Goal: Task Accomplishment & Management: Manage account settings

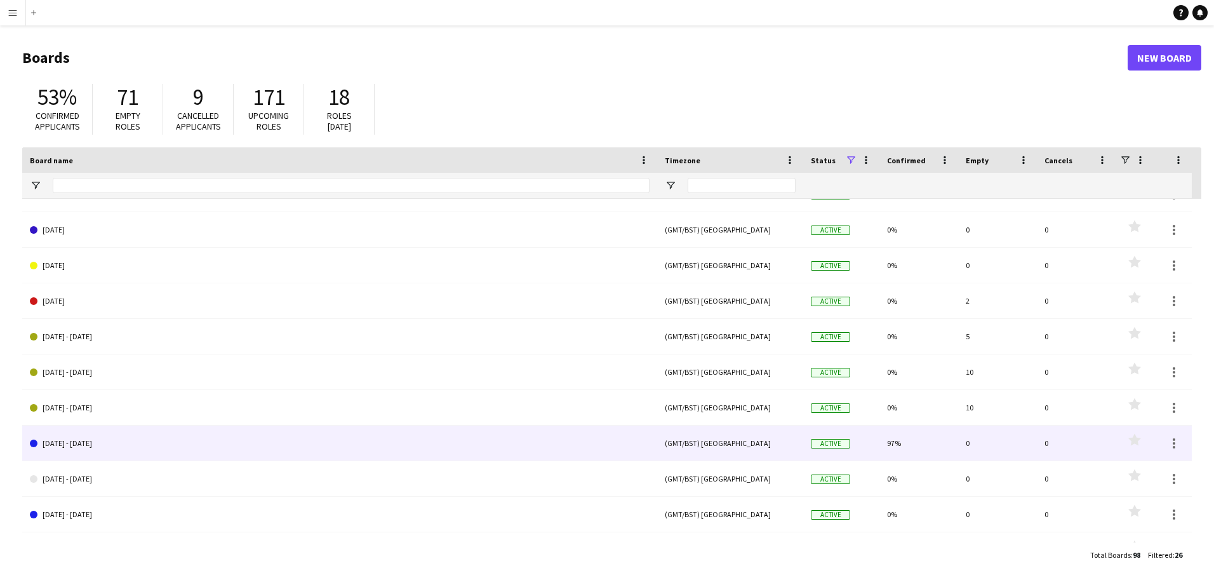
scroll to position [572, 0]
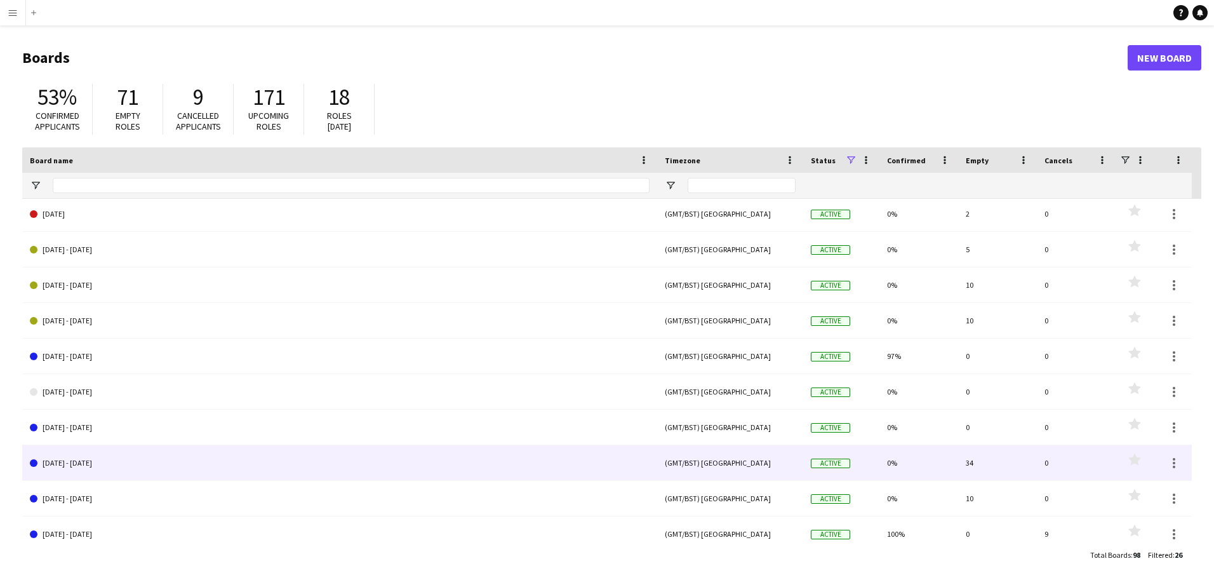
click at [96, 460] on link "[DATE] - [DATE]" at bounding box center [340, 463] width 620 height 36
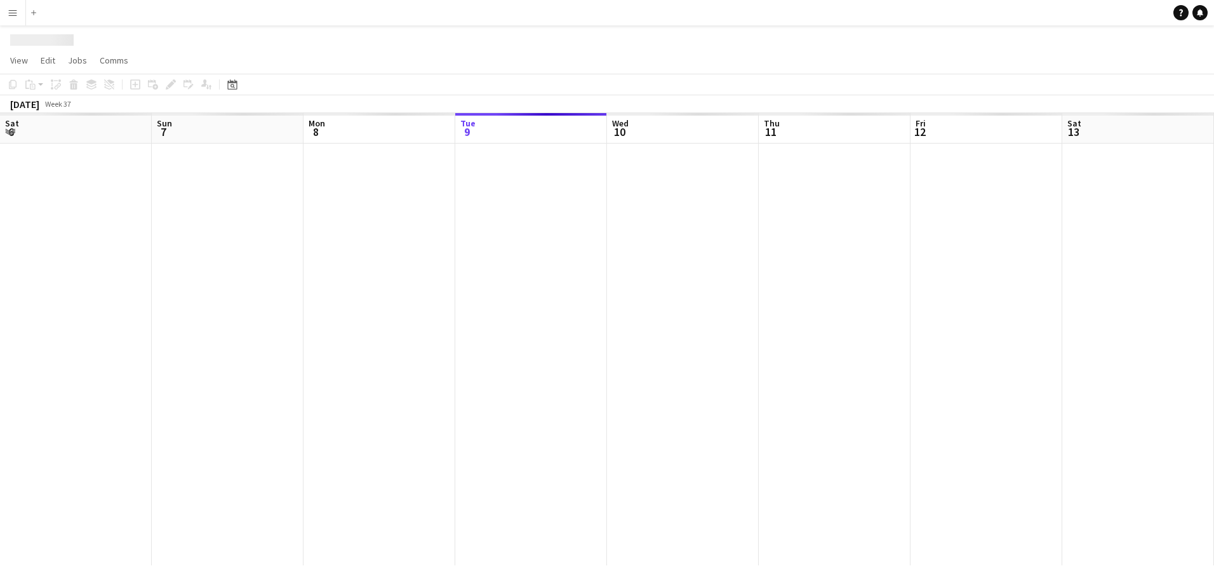
scroll to position [0, 304]
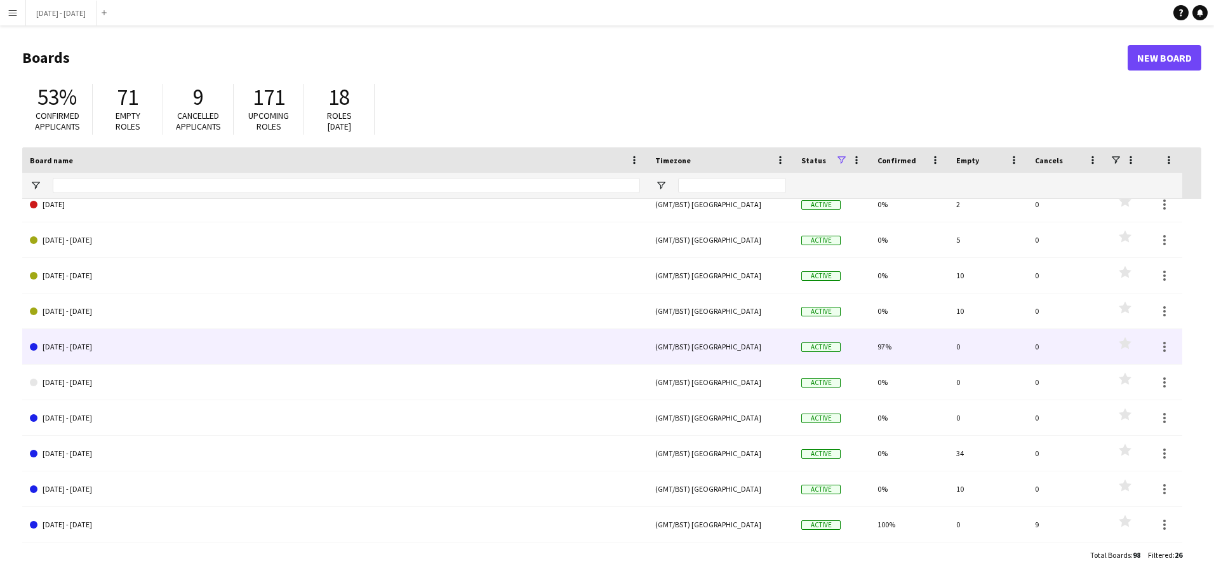
click at [74, 345] on link "[DATE] - [DATE]" at bounding box center [335, 347] width 610 height 36
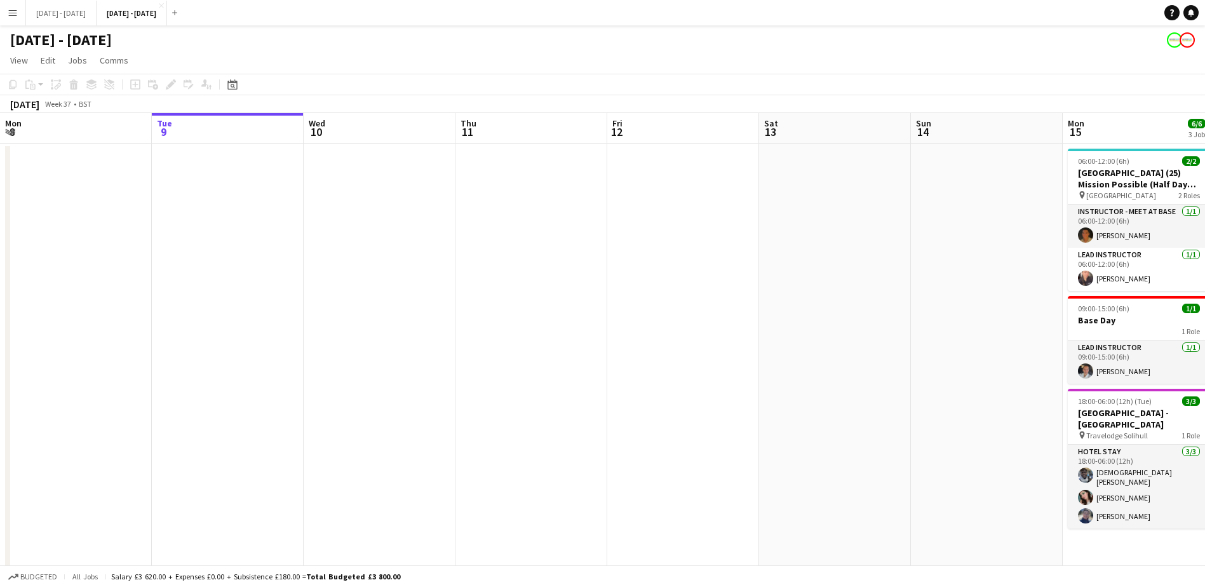
click at [1162, 126] on app-board-header-date "Mon 15 6/6 3 Jobs" at bounding box center [1139, 128] width 152 height 30
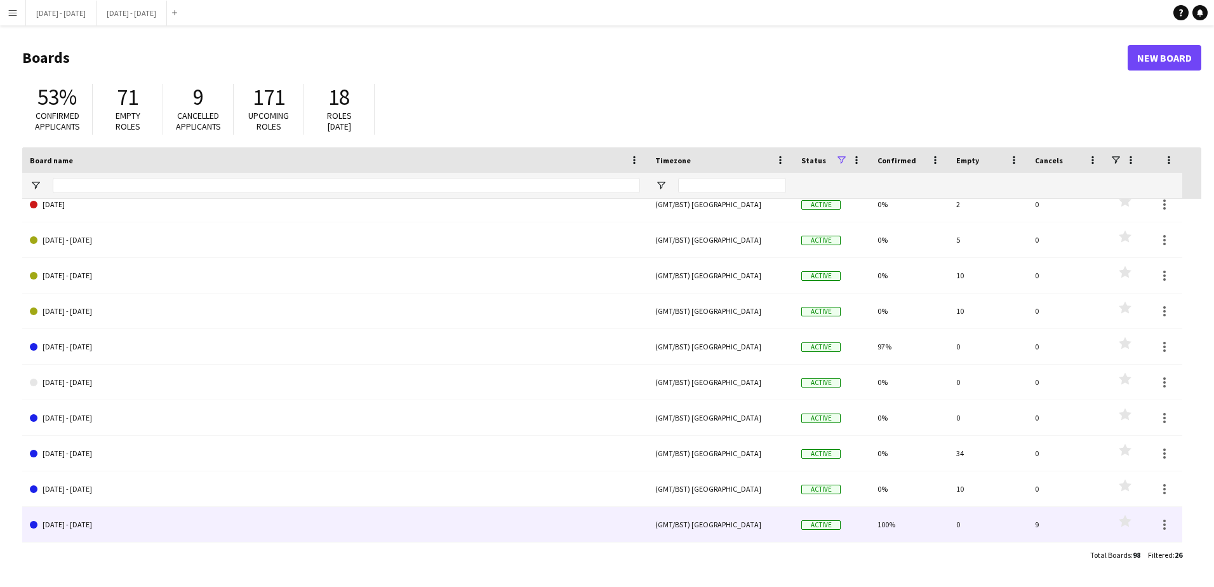
click at [73, 530] on link "[DATE] - [DATE]" at bounding box center [335, 525] width 610 height 36
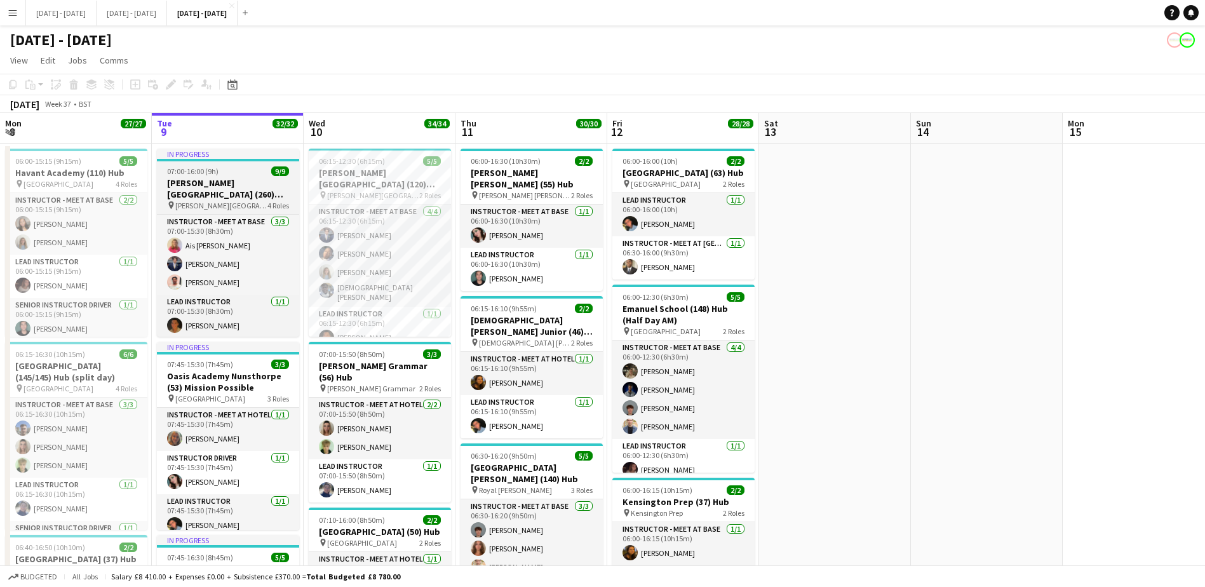
click at [220, 182] on h3 "[PERSON_NAME][GEOGRAPHIC_DATA] (260) Hub" at bounding box center [228, 188] width 142 height 23
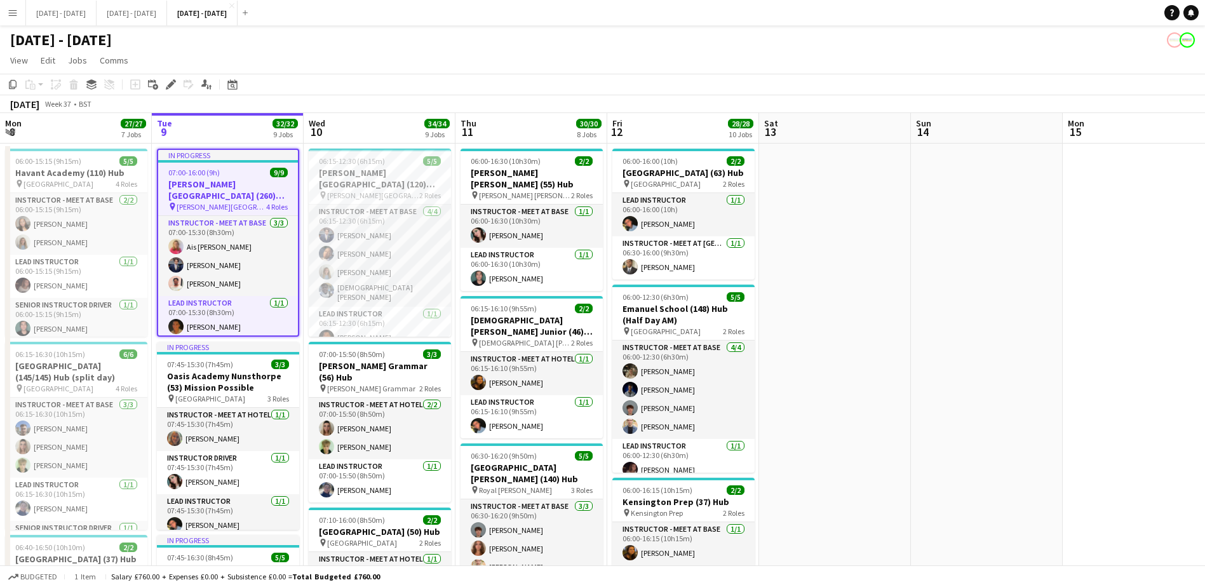
click at [220, 183] on h3 "[PERSON_NAME][GEOGRAPHIC_DATA] (260) Hub" at bounding box center [228, 189] width 140 height 23
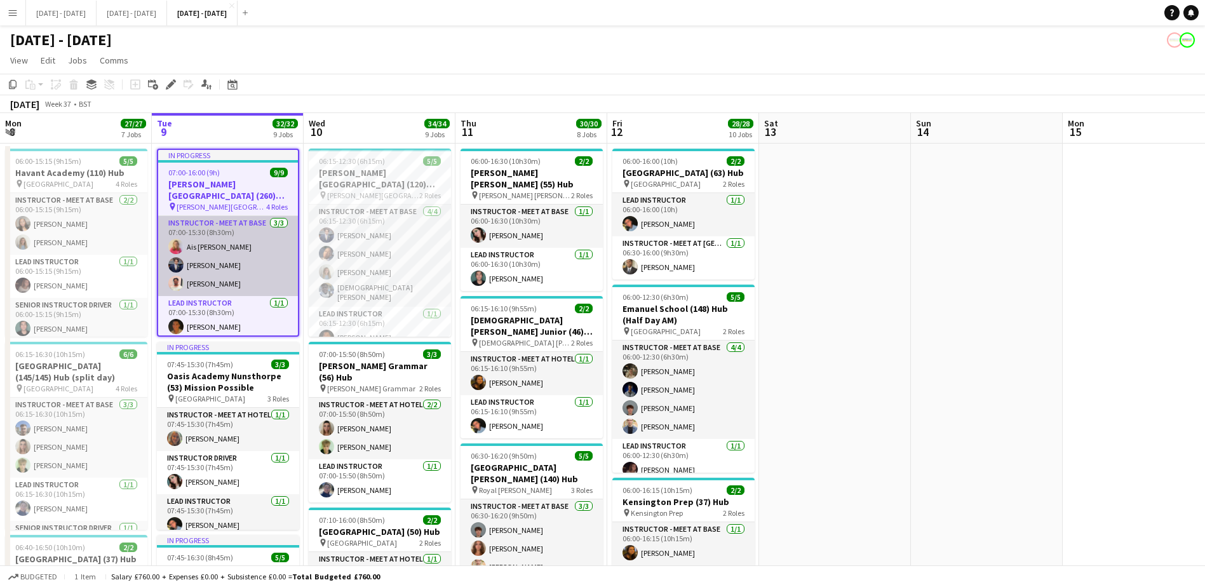
click at [274, 256] on app-card-role "Instructor - Meet at Base [DATE] 07:00-15:30 (8h30m) [PERSON_NAME] [PERSON_NAME…" at bounding box center [228, 256] width 140 height 80
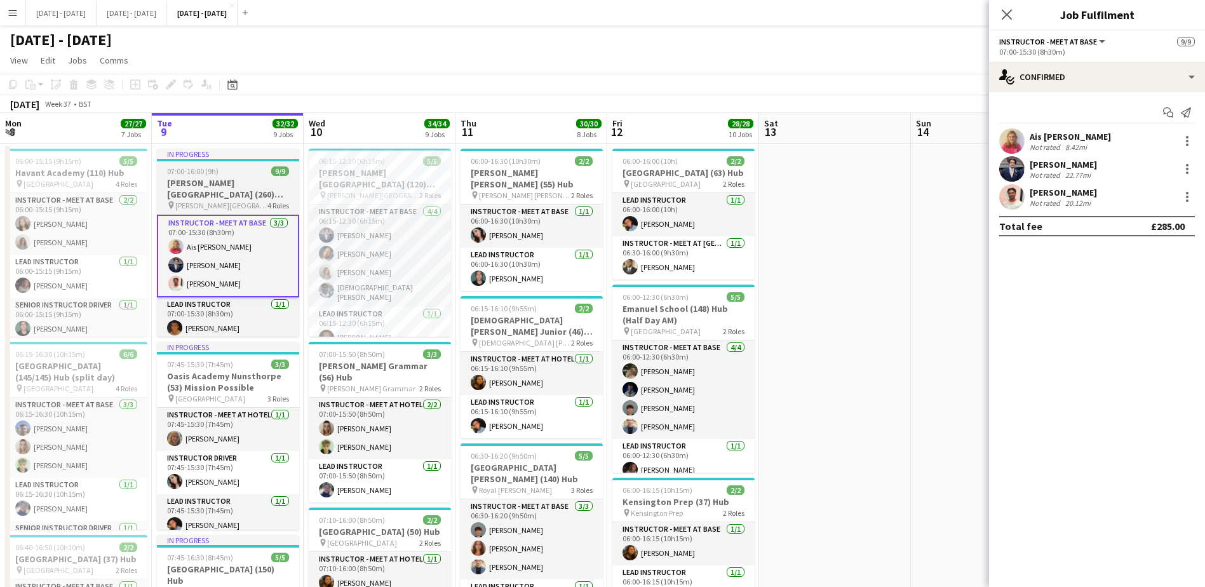
click at [220, 182] on h3 "[PERSON_NAME][GEOGRAPHIC_DATA] (260) Hub" at bounding box center [228, 188] width 142 height 23
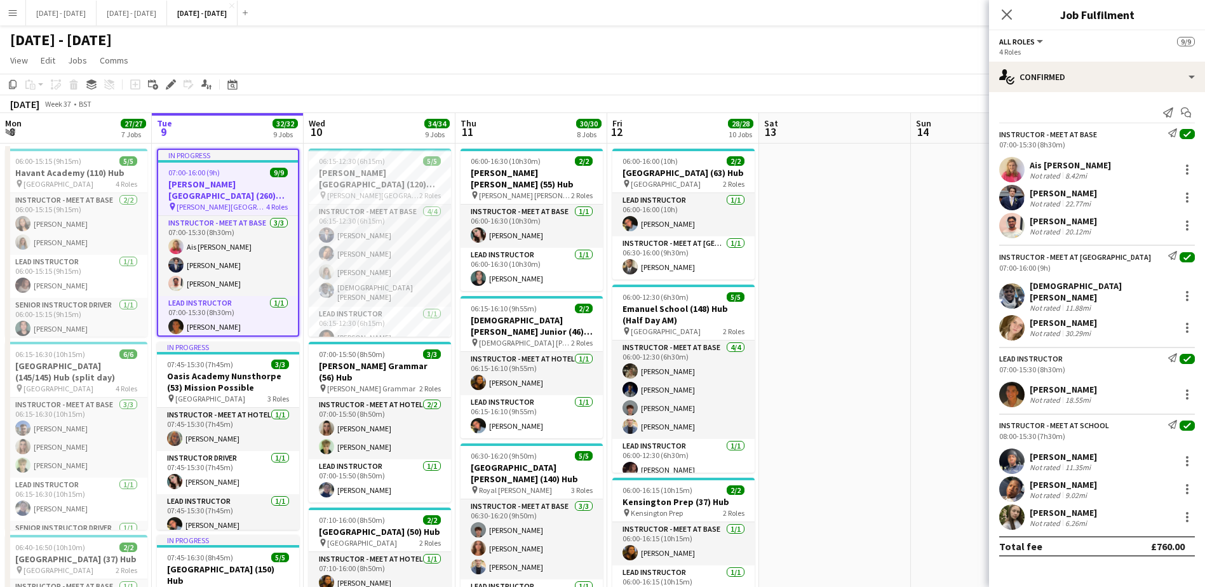
click at [206, 182] on h3 "[PERSON_NAME][GEOGRAPHIC_DATA] (260) Hub" at bounding box center [228, 189] width 140 height 23
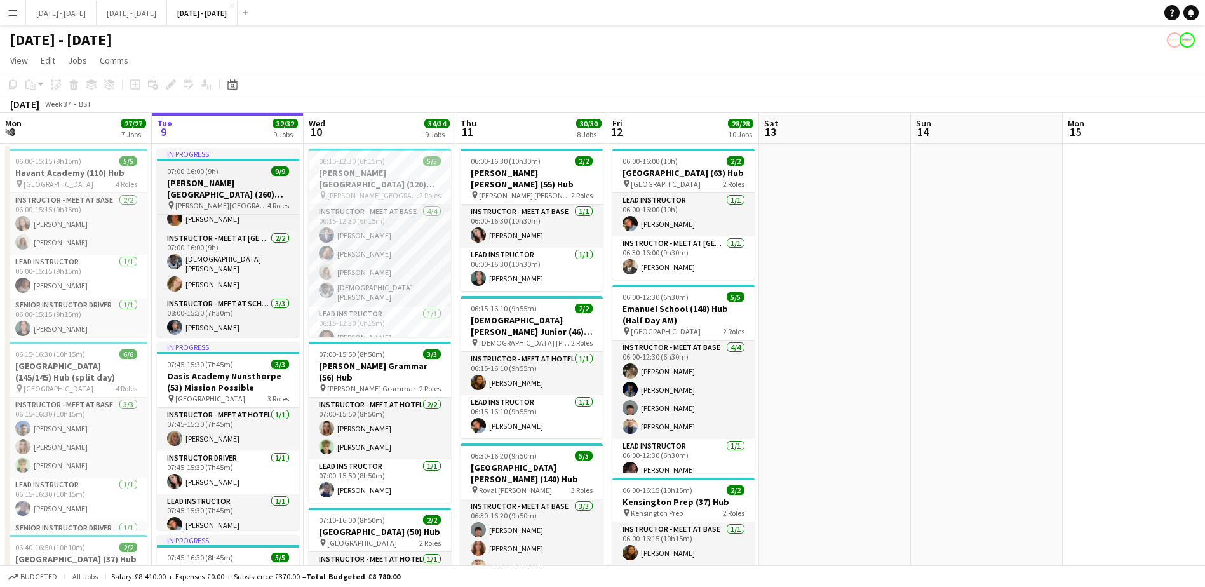
scroll to position [131, 0]
click at [222, 150] on div "In progress" at bounding box center [228, 154] width 142 height 10
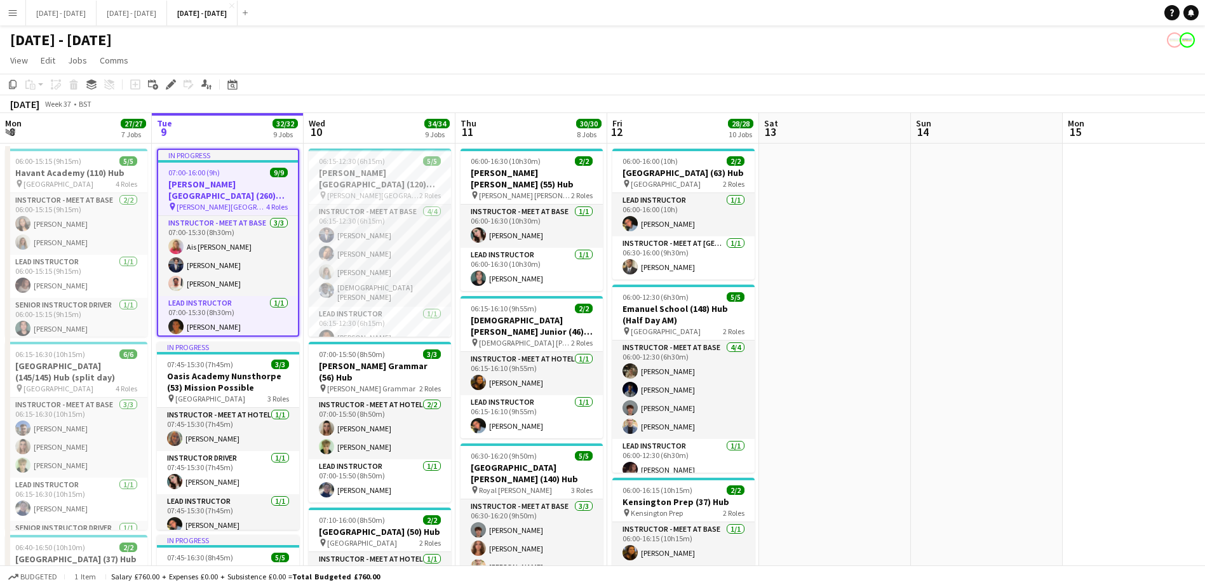
click at [222, 150] on div "In progress" at bounding box center [228, 155] width 140 height 10
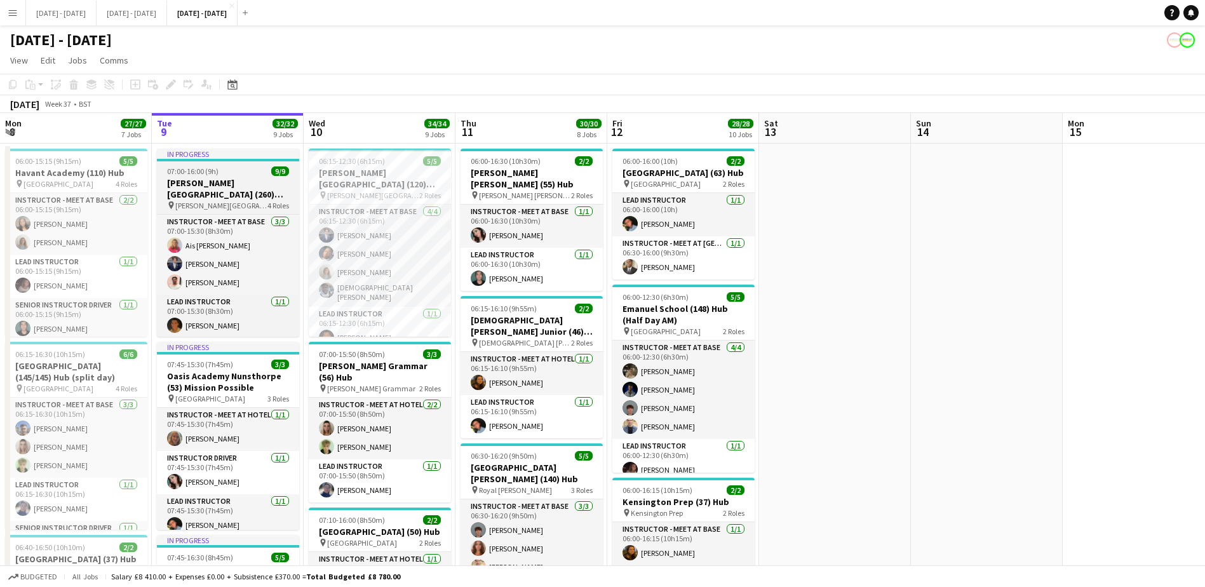
click at [239, 168] on div "07:00-16:00 (9h) 9/9" at bounding box center [228, 171] width 142 height 10
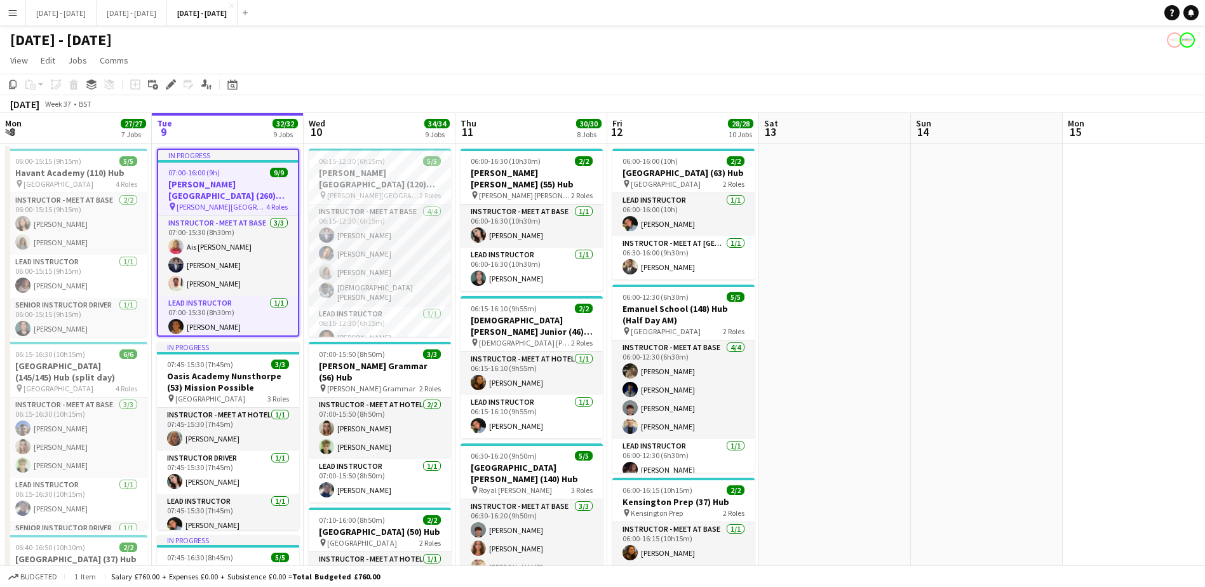
click at [239, 168] on div "07:00-16:00 (9h) 9/9" at bounding box center [228, 173] width 140 height 10
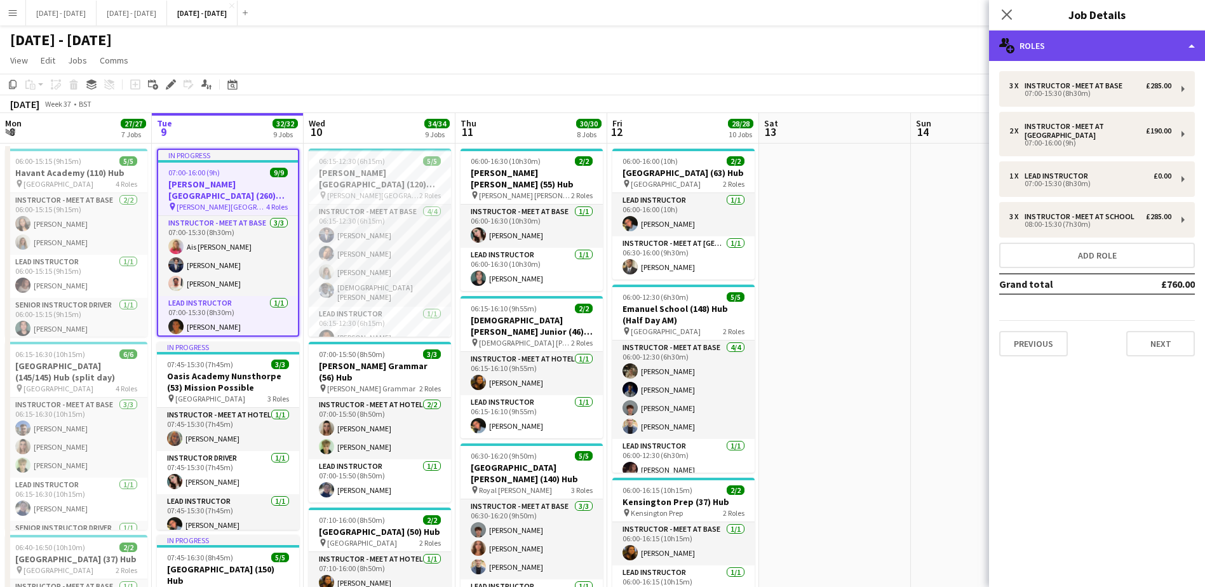
click at [1189, 45] on div "multiple-users-add Roles" at bounding box center [1097, 45] width 216 height 30
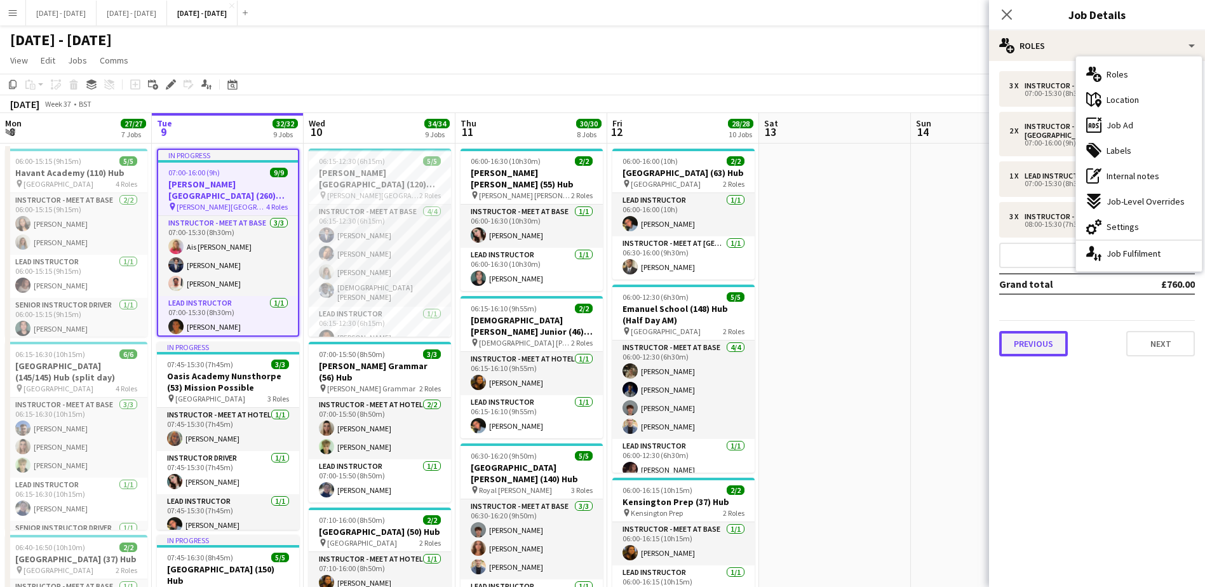
click at [1035, 341] on button "Previous" at bounding box center [1033, 343] width 69 height 25
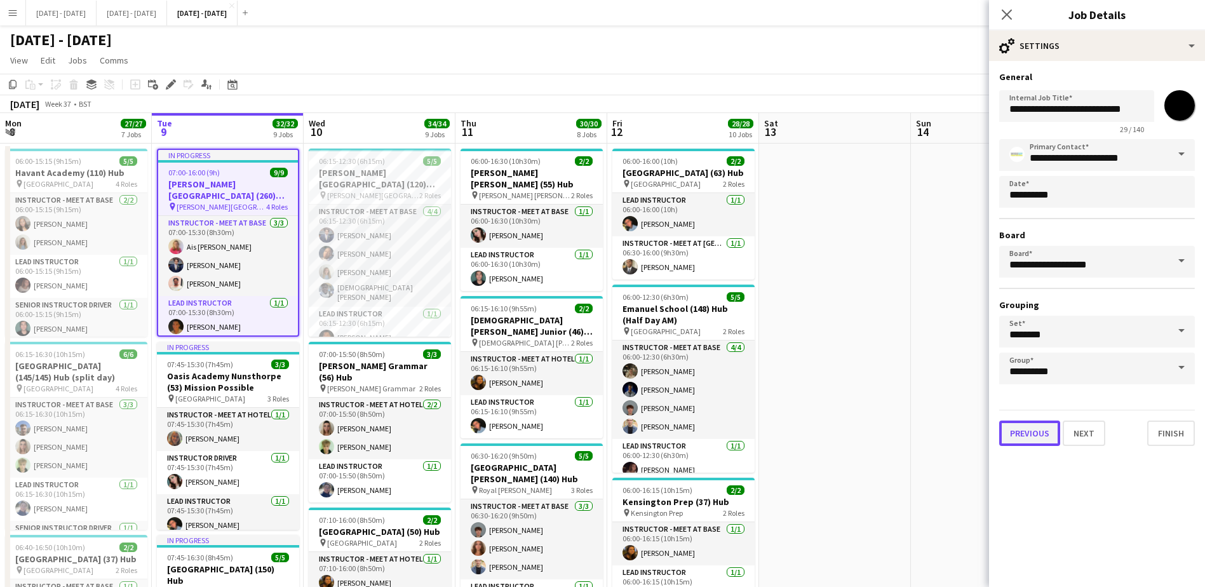
click at [1035, 439] on button "Previous" at bounding box center [1029, 432] width 61 height 25
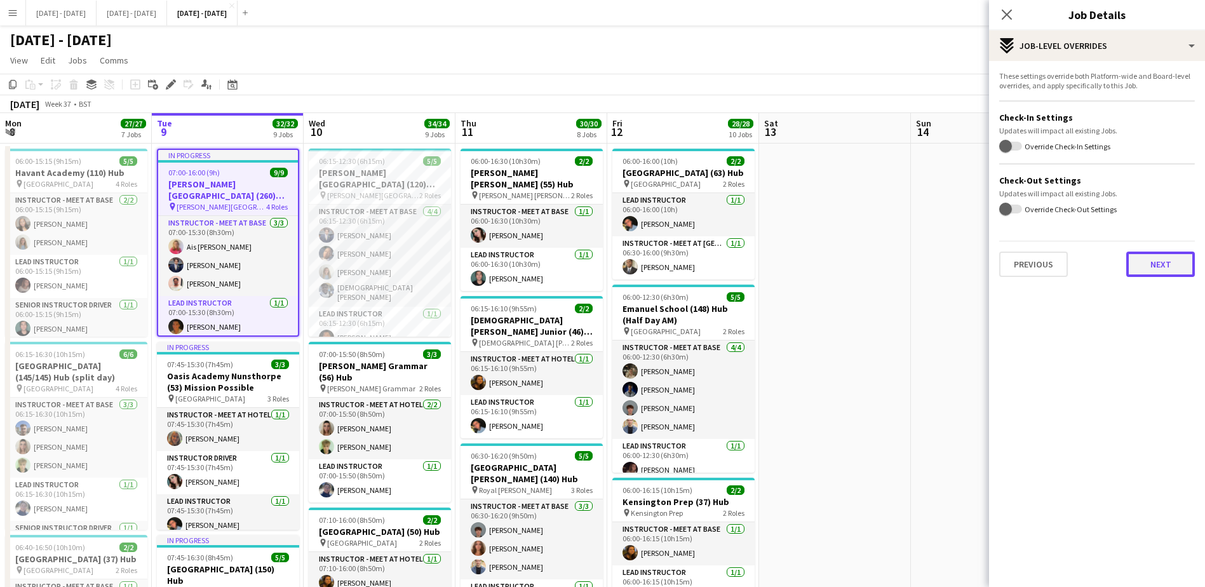
click at [1157, 267] on button "Next" at bounding box center [1160, 264] width 69 height 25
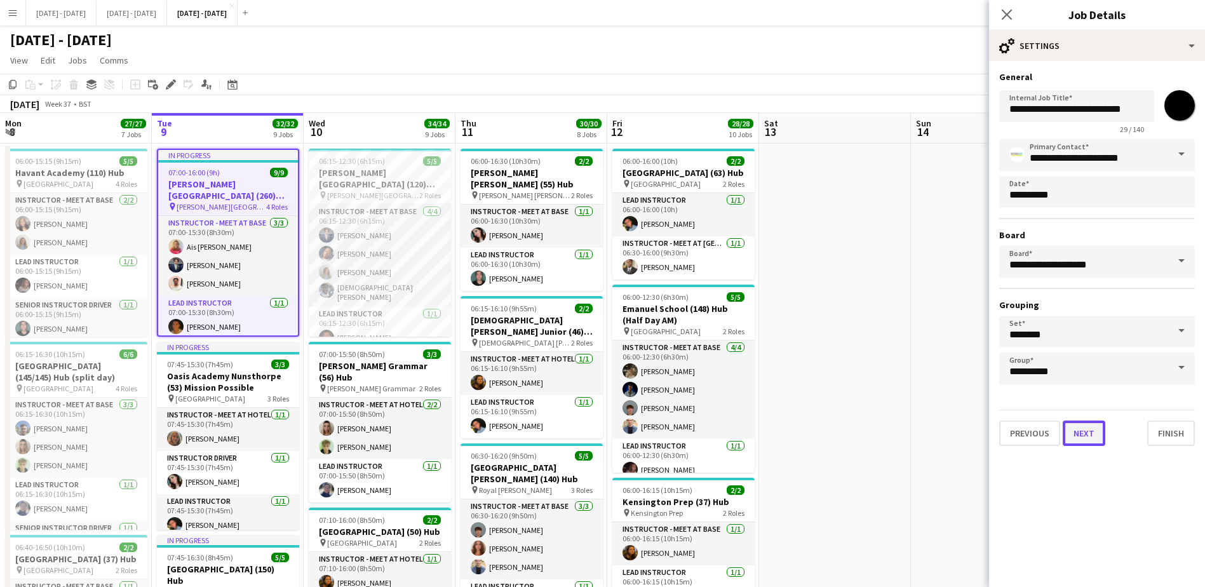
click at [1086, 434] on button "Next" at bounding box center [1084, 432] width 43 height 25
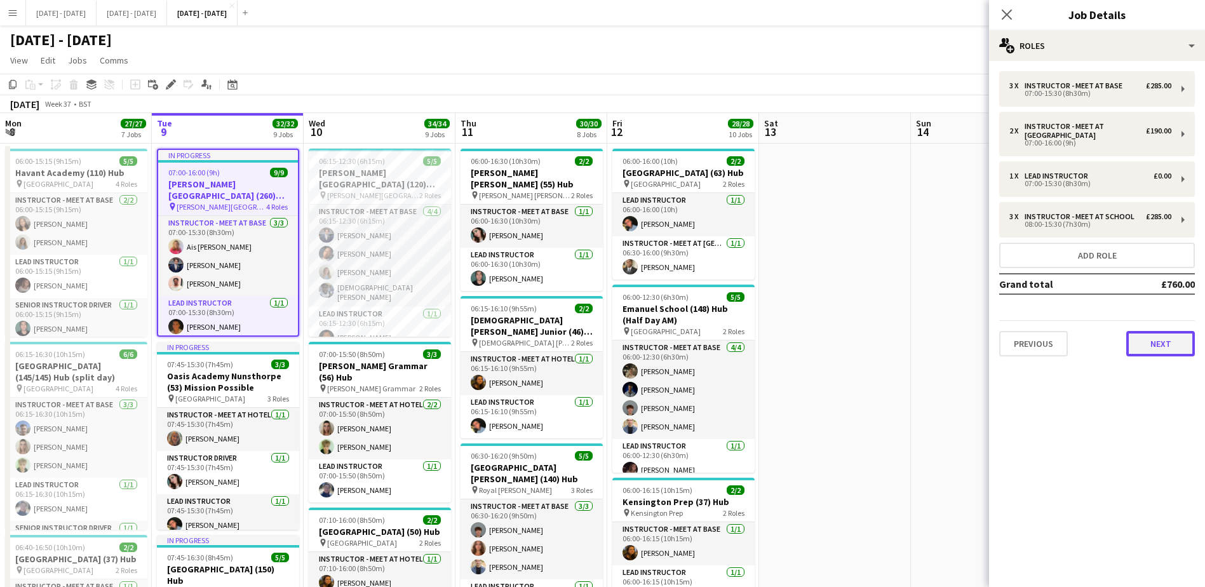
click at [1150, 345] on button "Next" at bounding box center [1160, 343] width 69 height 25
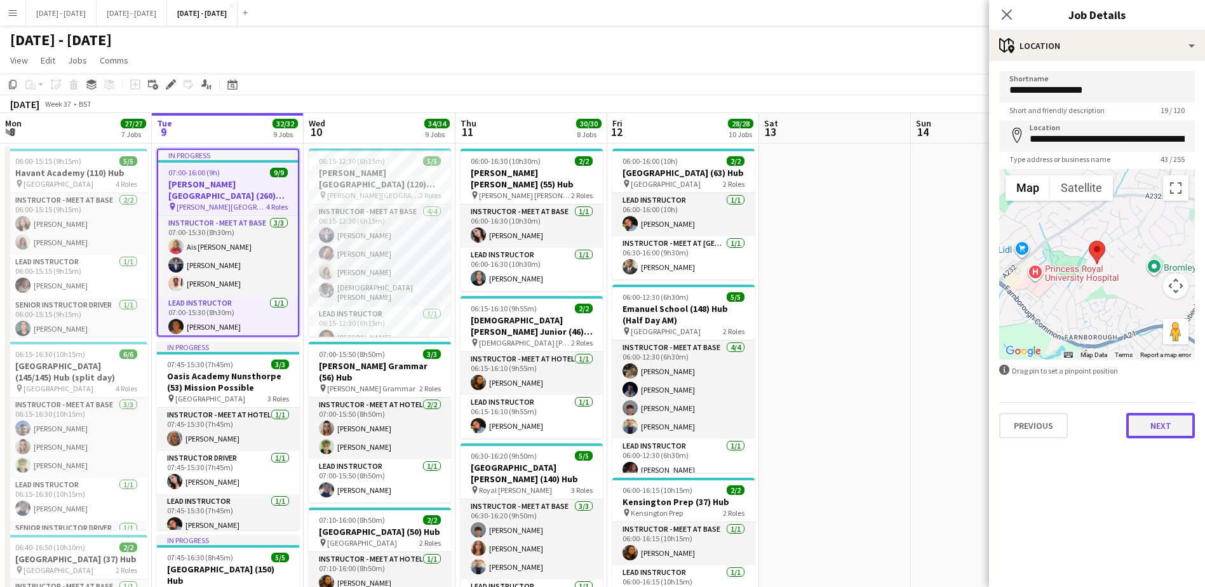
click at [1171, 433] on button "Next" at bounding box center [1160, 425] width 69 height 25
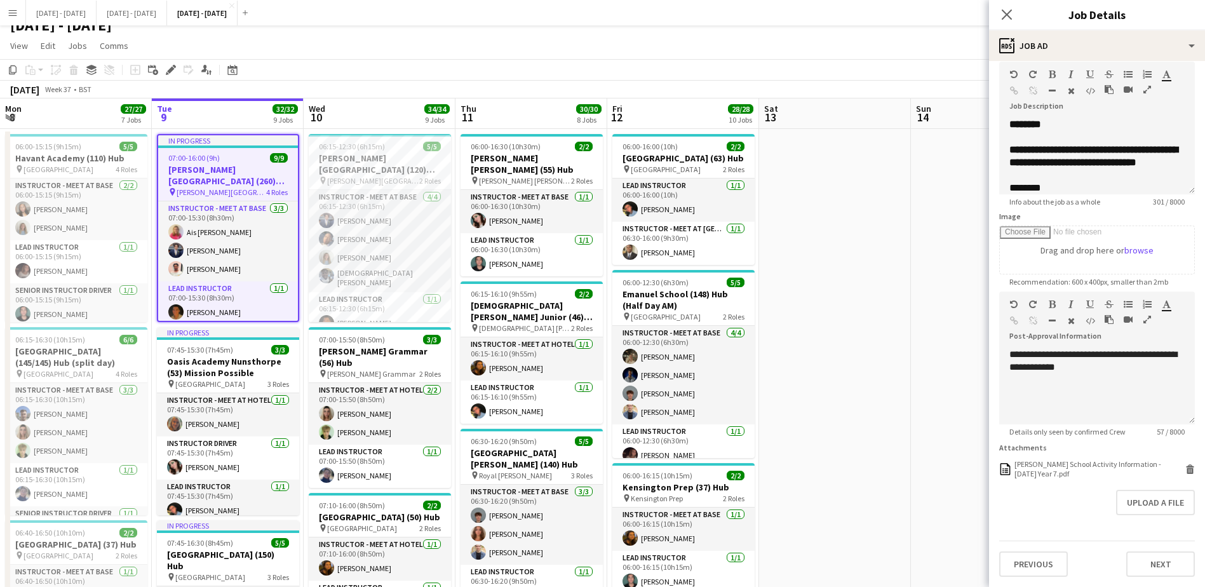
scroll to position [0, 0]
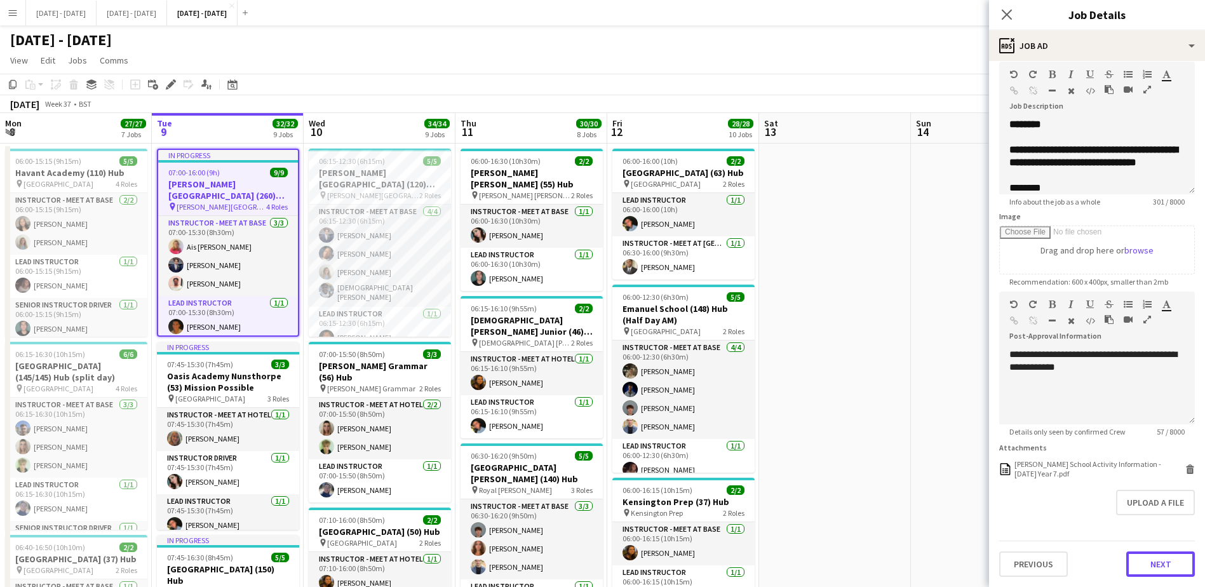
click at [1143, 570] on button "Next" at bounding box center [1160, 563] width 69 height 25
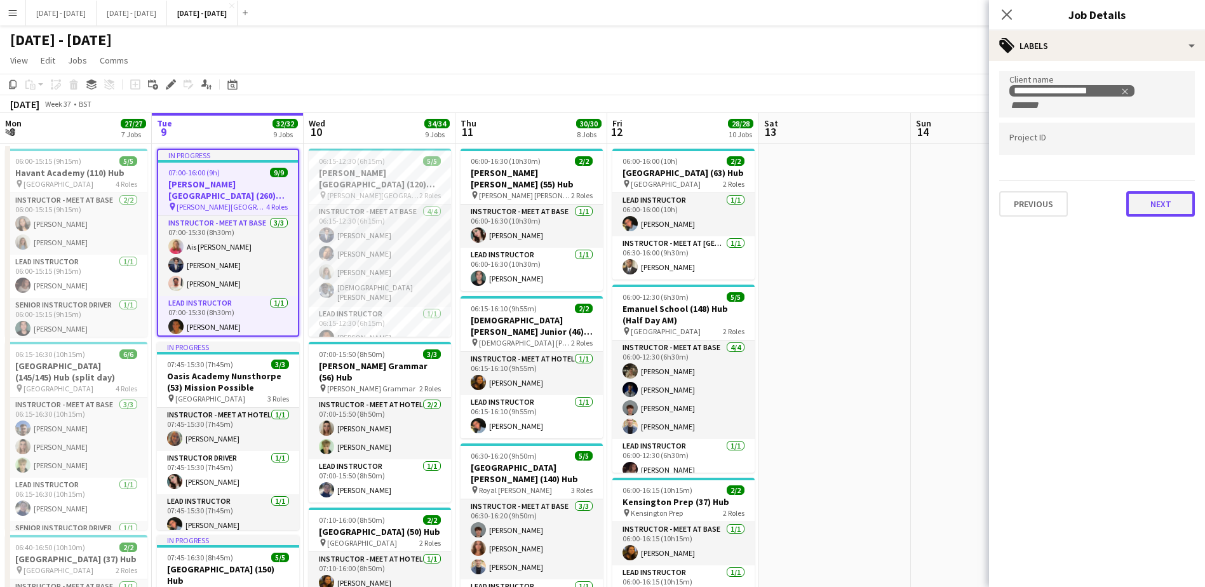
click at [1160, 206] on button "Next" at bounding box center [1160, 203] width 69 height 25
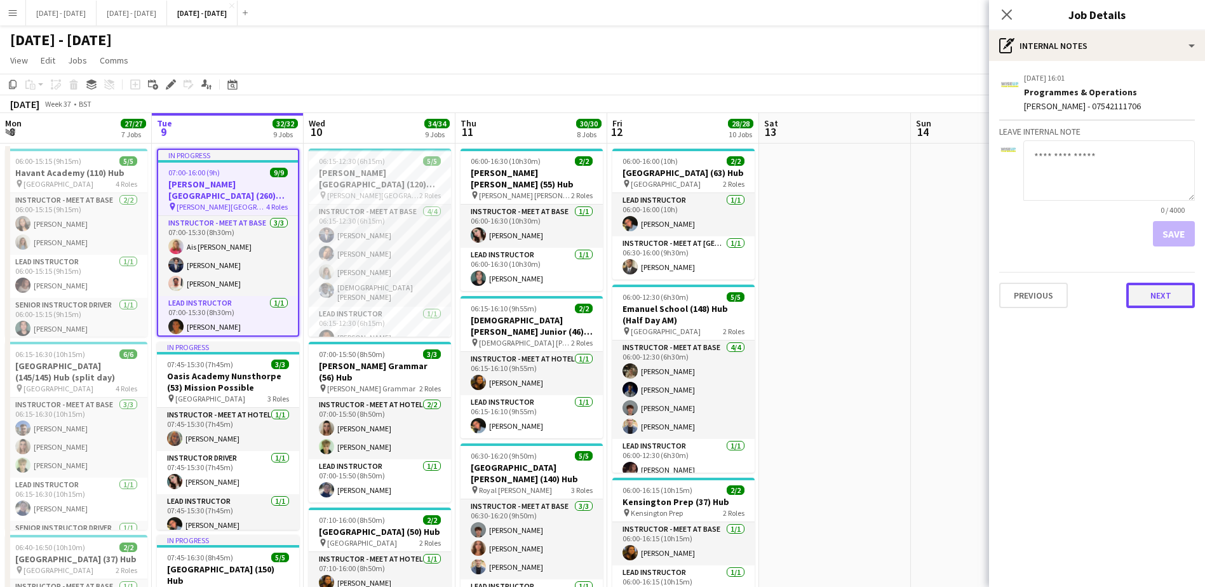
click at [1150, 298] on button "Next" at bounding box center [1160, 295] width 69 height 25
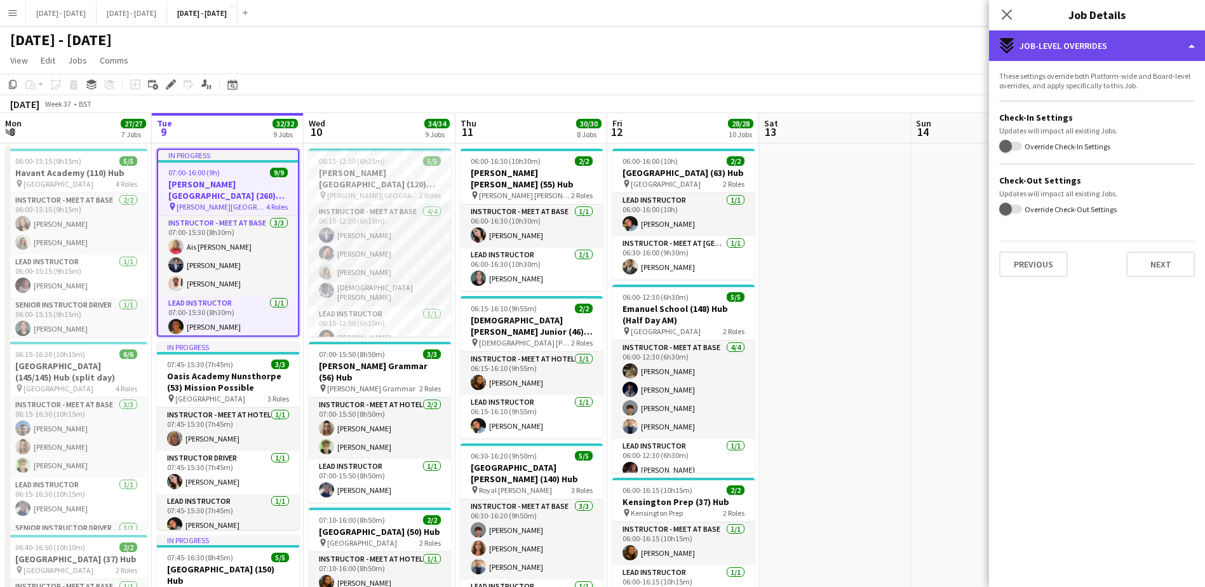
click at [1183, 54] on div "expand-all-down Job-Level Overrides" at bounding box center [1097, 45] width 216 height 30
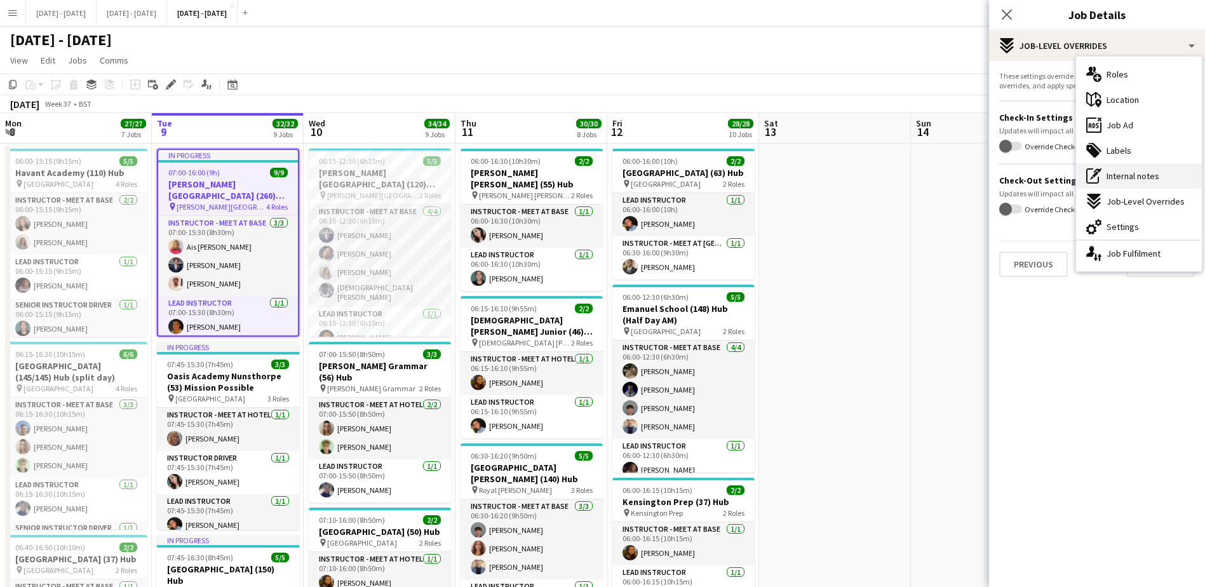
click at [1134, 179] on span "Internal notes" at bounding box center [1132, 175] width 53 height 11
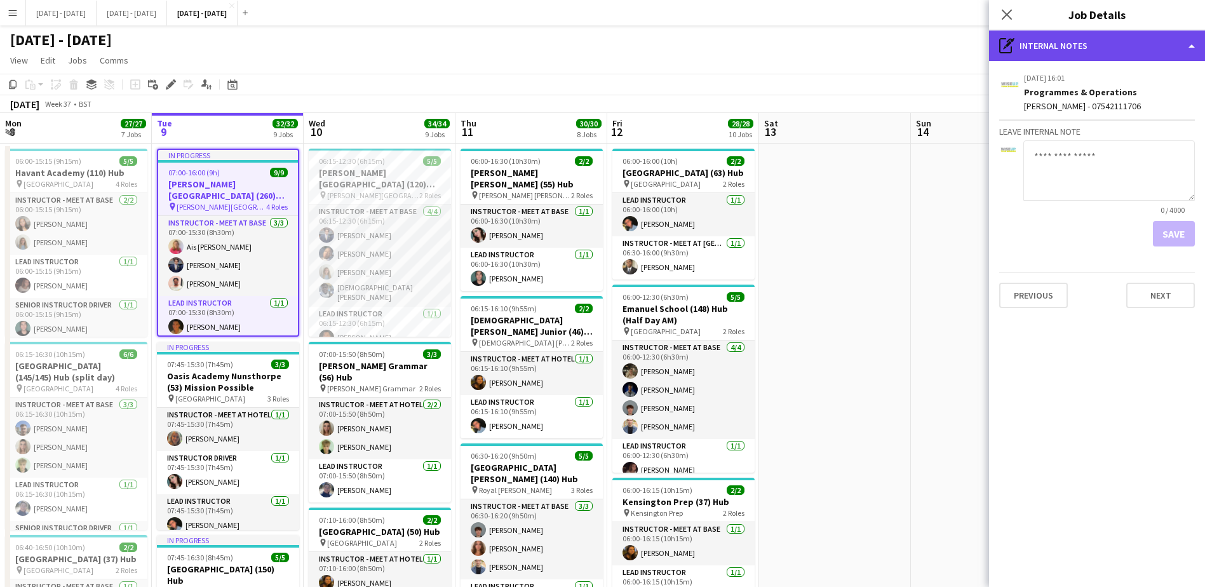
click at [1192, 47] on div "pen-write Internal notes" at bounding box center [1097, 45] width 216 height 30
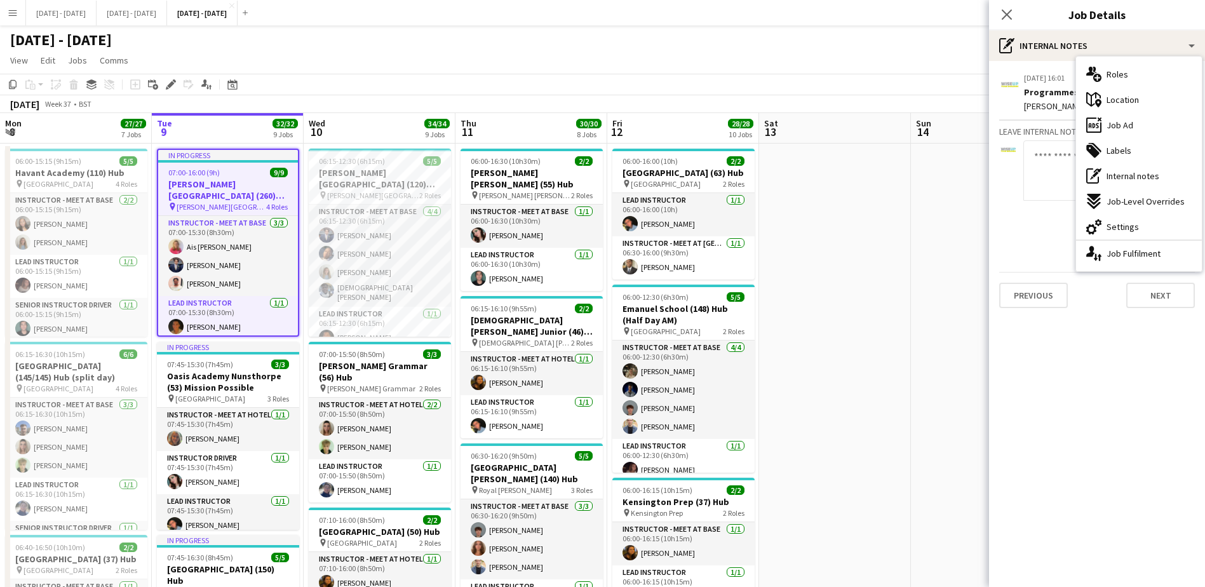
click at [879, 31] on div "[DATE] - [DATE]" at bounding box center [602, 37] width 1205 height 24
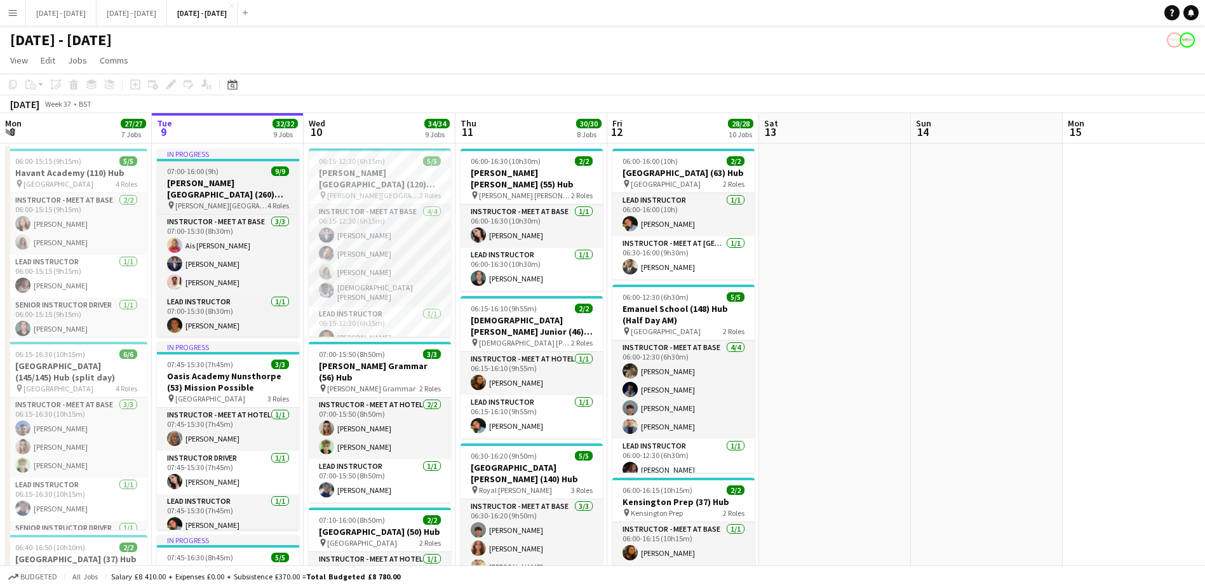
click at [225, 171] on div "07:00-16:00 (9h) 9/9" at bounding box center [228, 171] width 142 height 10
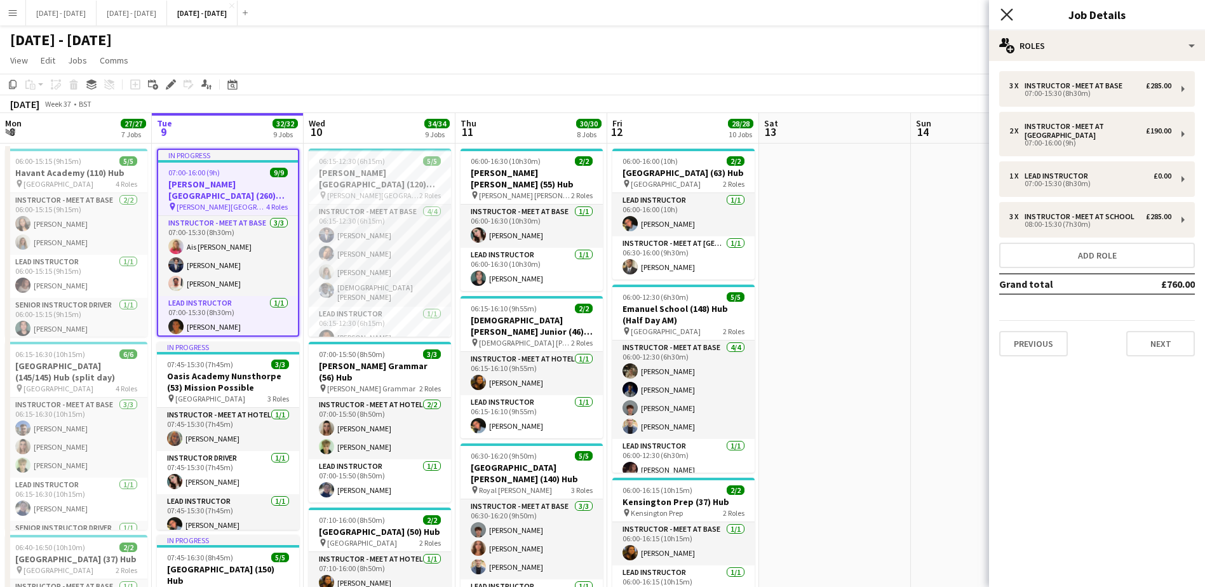
click at [1002, 13] on icon "Close pop-in" at bounding box center [1006, 14] width 12 height 12
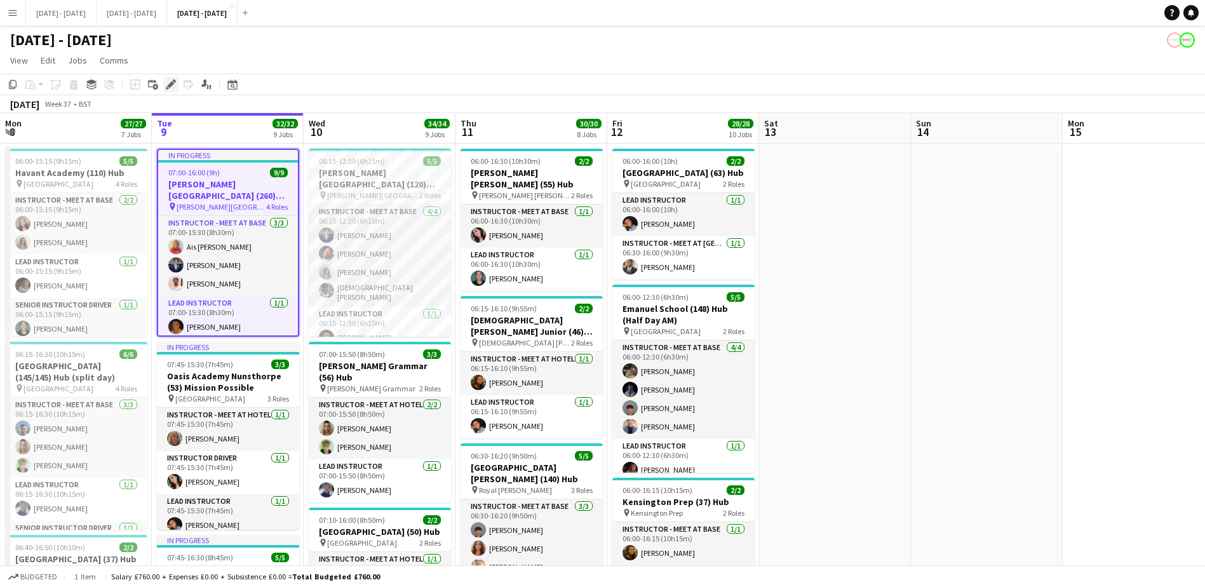
click at [171, 86] on icon "Edit" at bounding box center [171, 84] width 10 height 10
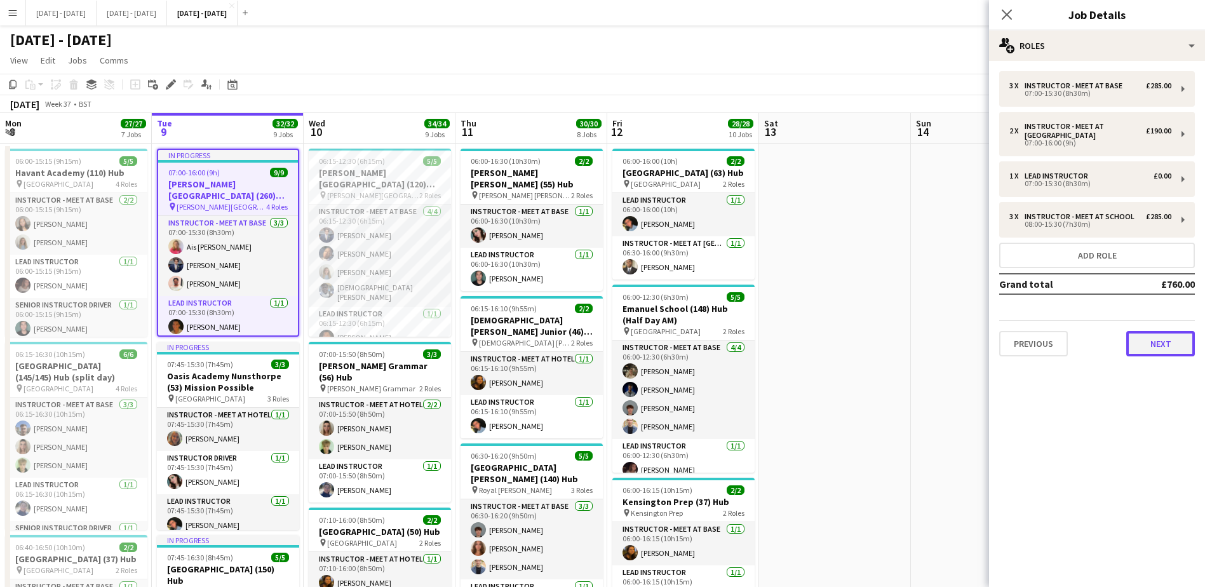
click at [1161, 341] on button "Next" at bounding box center [1160, 343] width 69 height 25
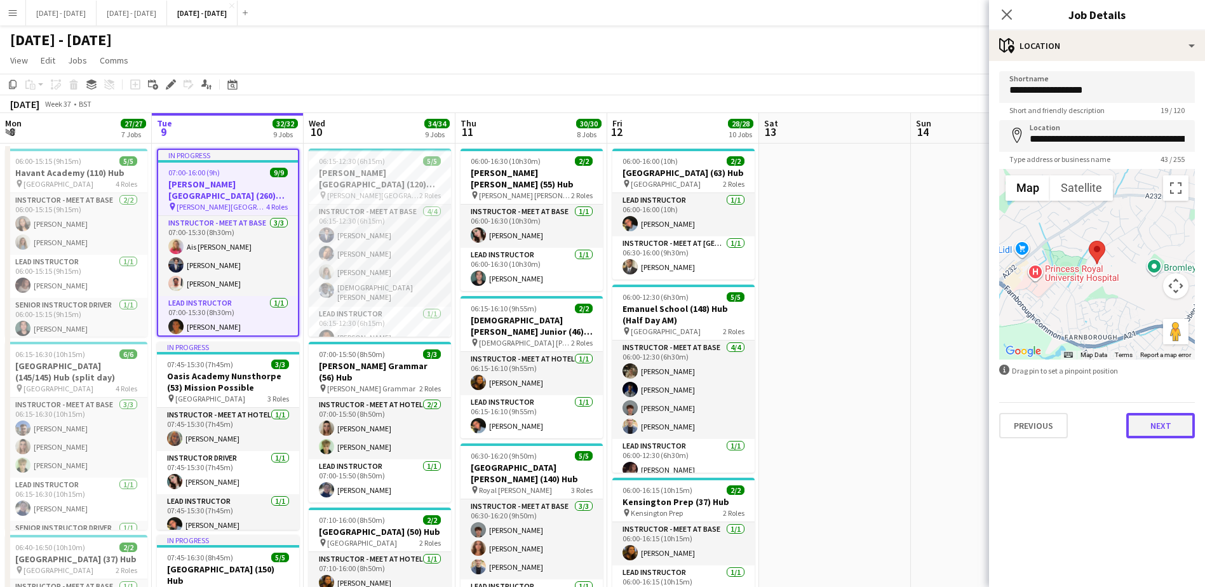
click at [1164, 429] on button "Next" at bounding box center [1160, 425] width 69 height 25
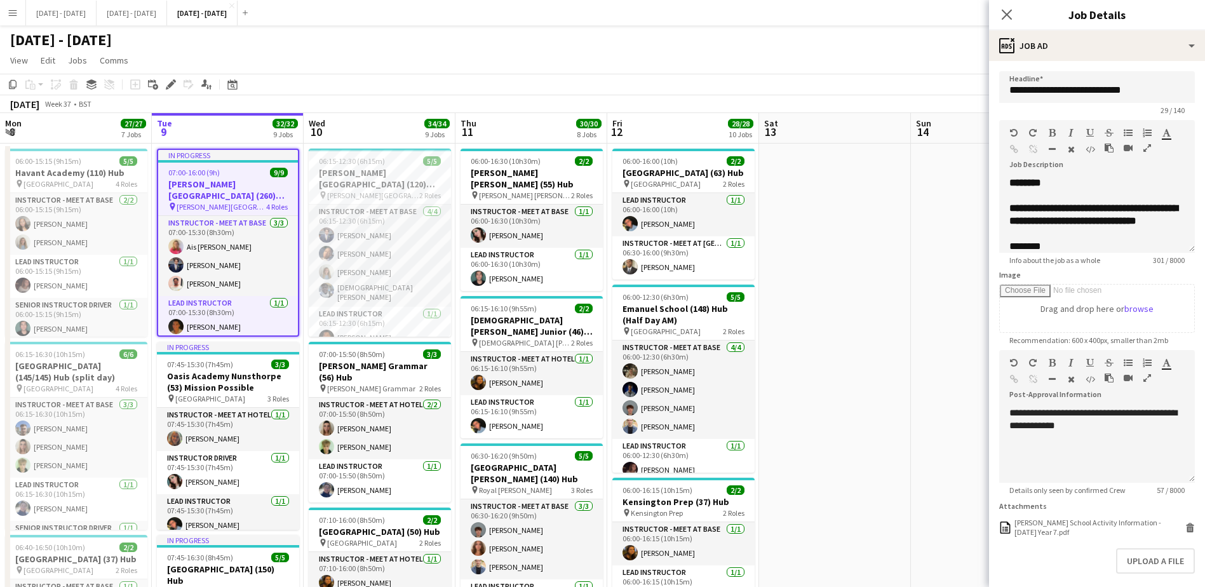
scroll to position [40, 0]
click at [1050, 520] on div "[PERSON_NAME] School Activity Information - [DATE] Year 7.pdf" at bounding box center [1098, 527] width 168 height 19
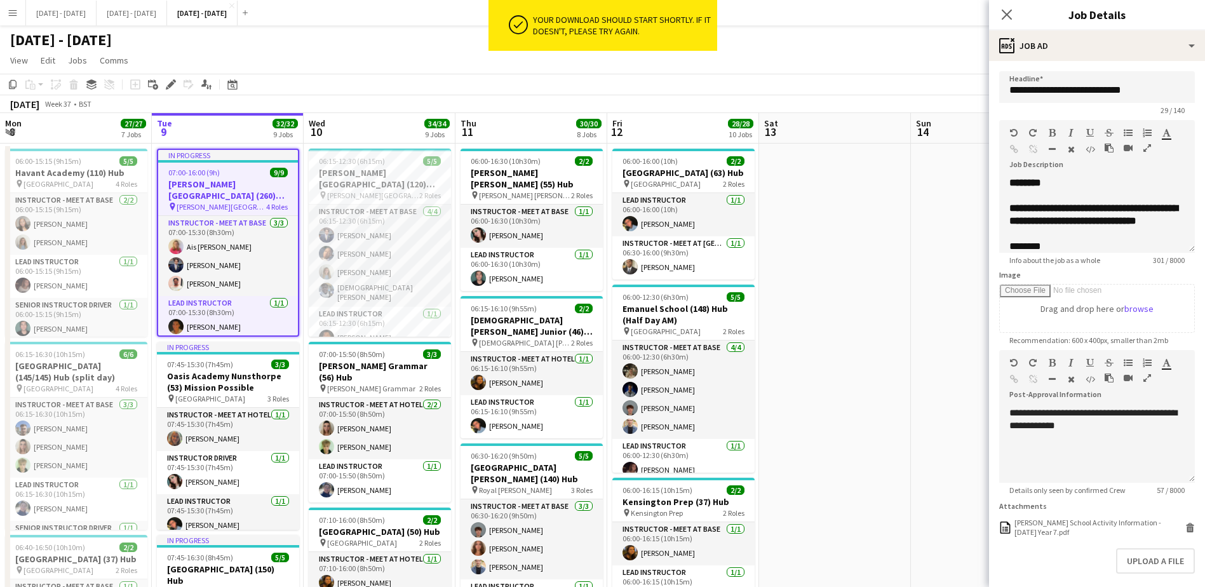
scroll to position [0, 0]
